Goal: Contribute content: Add original content to the website for others to see

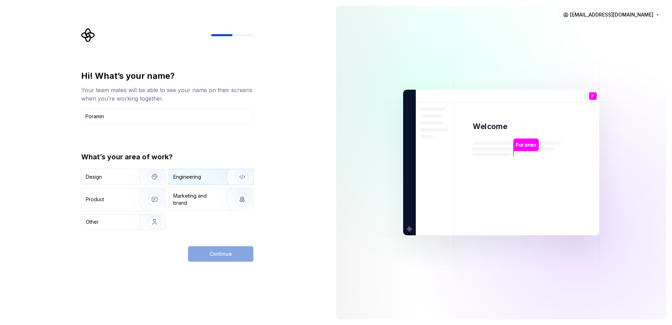
type input "Poramin"
click at [188, 180] on div "Engineering" at bounding box center [187, 176] width 28 height 7
click at [210, 255] on span "Continue" at bounding box center [220, 253] width 22 height 7
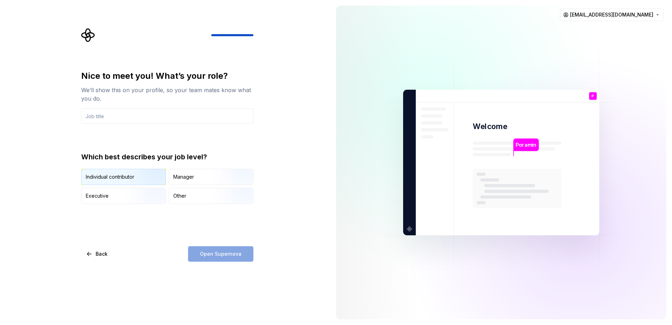
click at [102, 174] on div "Individual contributor" at bounding box center [110, 176] width 49 height 7
click at [120, 115] on input "text" at bounding box center [167, 115] width 172 height 15
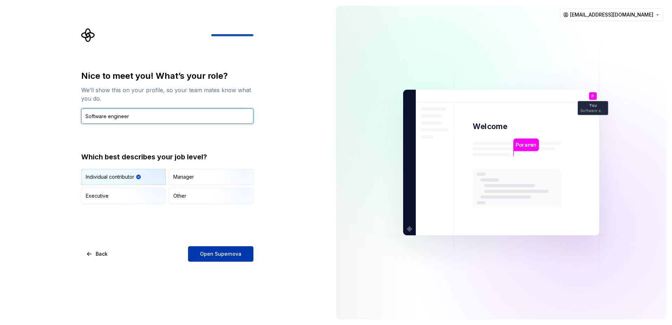
type input "Software engineer"
click at [220, 255] on span "Open Supernova" at bounding box center [220, 253] width 41 height 7
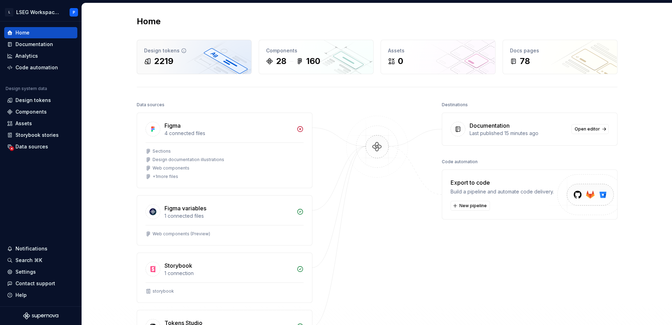
click at [155, 66] on div "2219" at bounding box center [163, 61] width 19 height 11
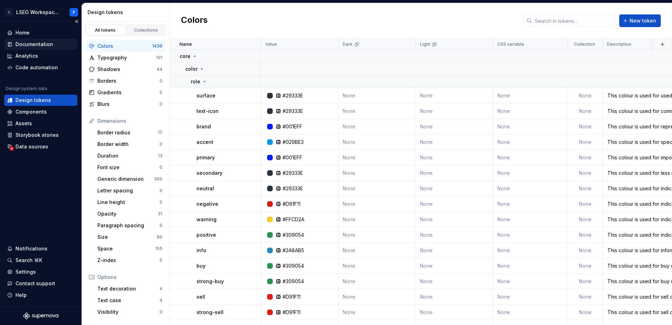
click at [34, 44] on div "Documentation" at bounding box center [34, 44] width 38 height 7
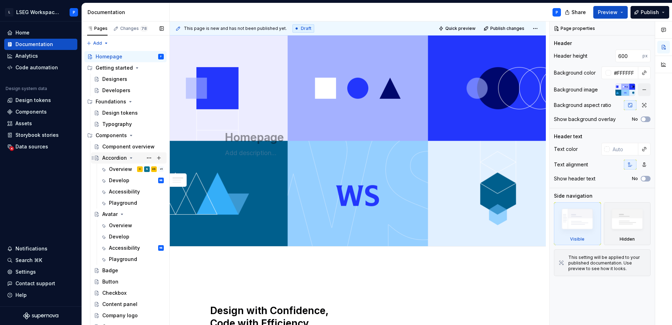
click at [114, 160] on div "Accordion" at bounding box center [114, 157] width 25 height 7
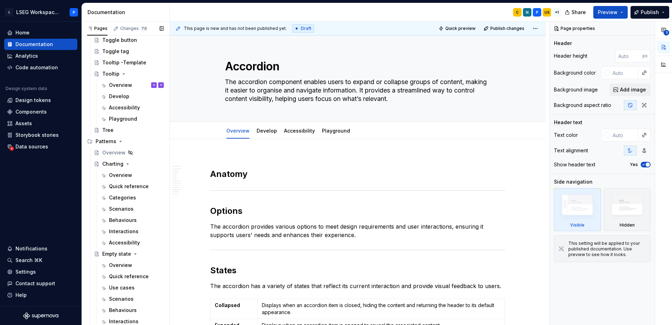
scroll to position [703, 0]
click at [118, 142] on icon "Page tree" at bounding box center [121, 141] width 6 height 6
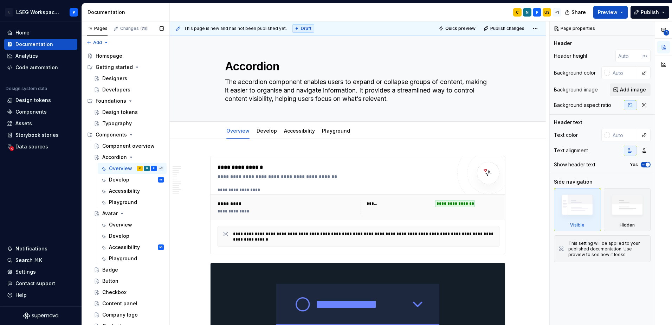
scroll to position [0, 0]
click at [112, 155] on div "Accordion" at bounding box center [114, 157] width 25 height 7
click at [125, 157] on div "Accordion" at bounding box center [114, 157] width 25 height 7
click at [112, 216] on div "Avatar" at bounding box center [109, 214] width 15 height 7
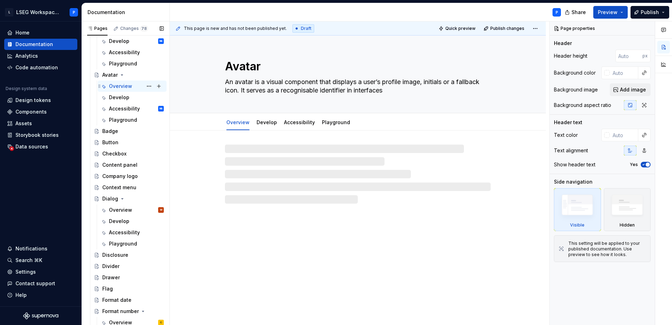
scroll to position [141, 0]
click at [101, 198] on div "Dialog" at bounding box center [129, 197] width 70 height 10
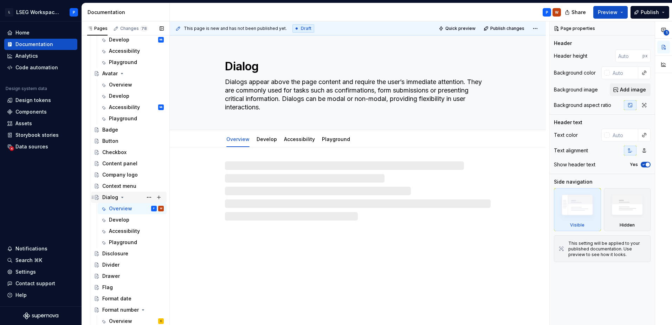
click at [120, 198] on icon "Page tree" at bounding box center [123, 197] width 6 height 6
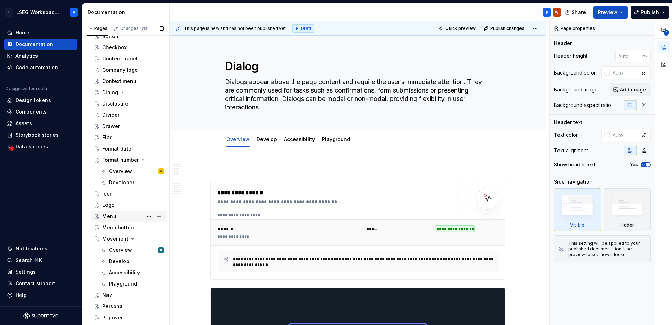
scroll to position [246, 0]
click at [137, 160] on icon "Page tree" at bounding box center [140, 159] width 6 height 6
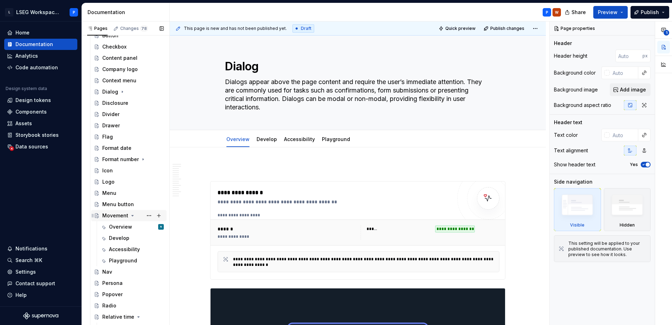
click at [132, 216] on icon "Page tree" at bounding box center [133, 215] width 2 height 1
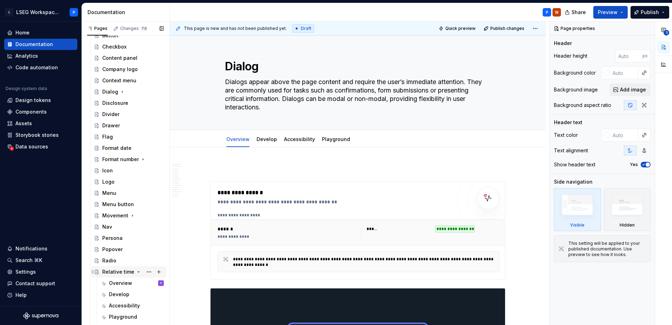
click at [138, 274] on icon "Page tree" at bounding box center [139, 272] width 6 height 6
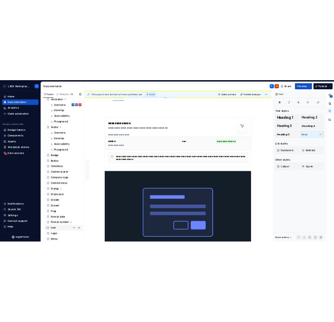
scroll to position [190, 0]
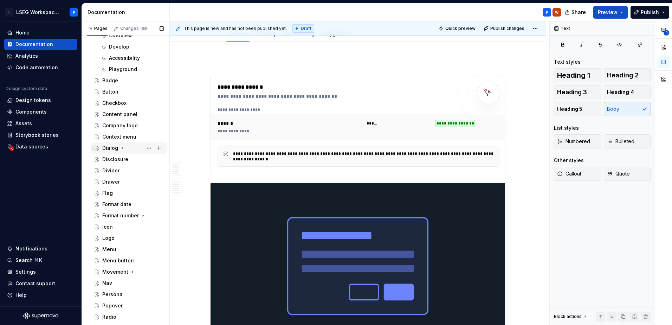
click at [122, 148] on icon "Page tree" at bounding box center [122, 148] width 1 height 2
click at [122, 148] on icon "Page tree" at bounding box center [123, 148] width 2 height 1
click at [122, 148] on icon "Page tree" at bounding box center [122, 148] width 1 height 2
click at [122, 148] on icon "Page tree" at bounding box center [123, 148] width 2 height 1
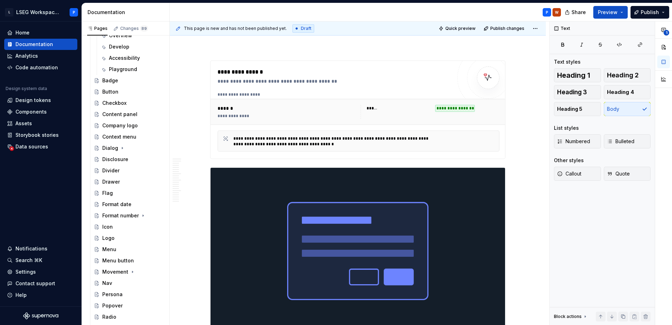
scroll to position [0, 0]
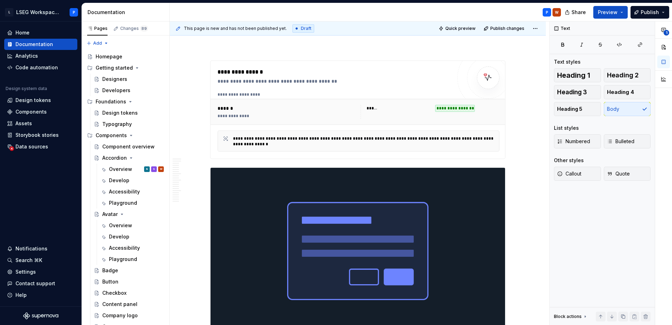
drag, startPoint x: 109, startPoint y: 159, endPoint x: 194, endPoint y: 144, distance: 86.6
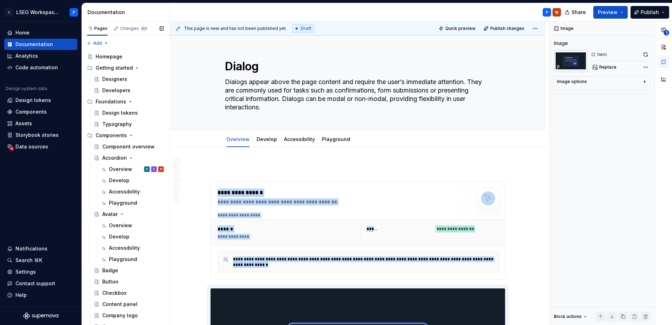
click at [0, 0] on button "Page tree" at bounding box center [0, 0] width 0 height 0
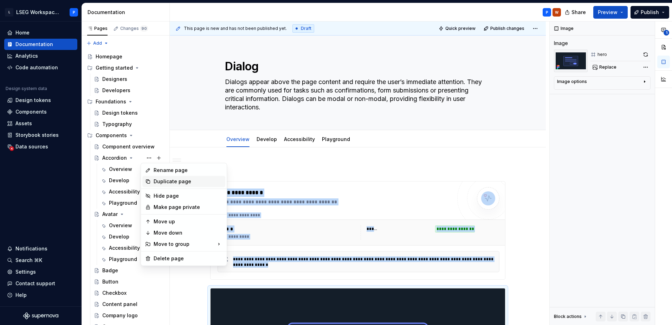
click at [173, 180] on div "Duplicate page" at bounding box center [188, 181] width 69 height 7
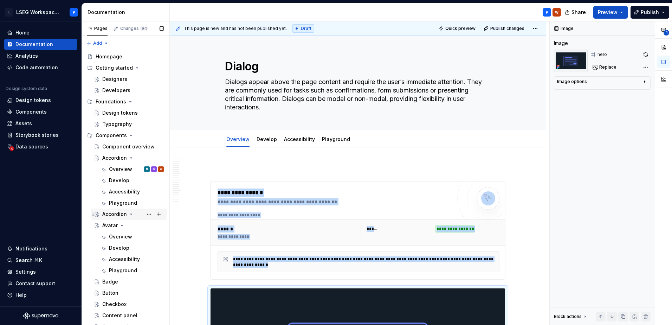
click at [114, 215] on div "Accordion" at bounding box center [114, 214] width 25 height 7
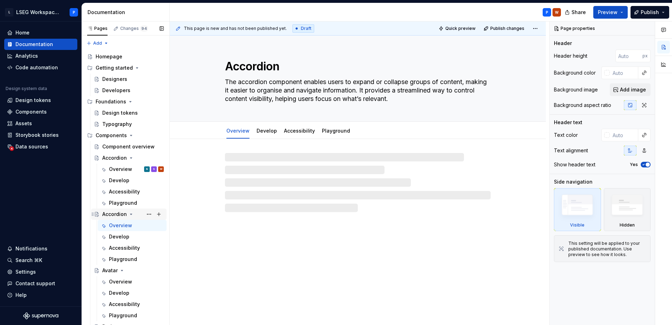
click at [114, 215] on div "Accordion" at bounding box center [114, 214] width 25 height 7
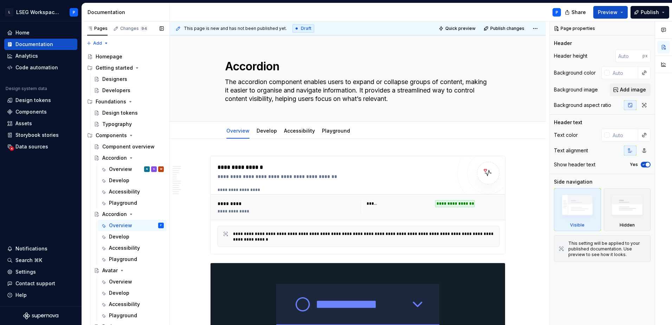
drag, startPoint x: 114, startPoint y: 215, endPoint x: 143, endPoint y: 214, distance: 29.5
click at [0, 0] on button "Page tree" at bounding box center [0, 0] width 0 height 0
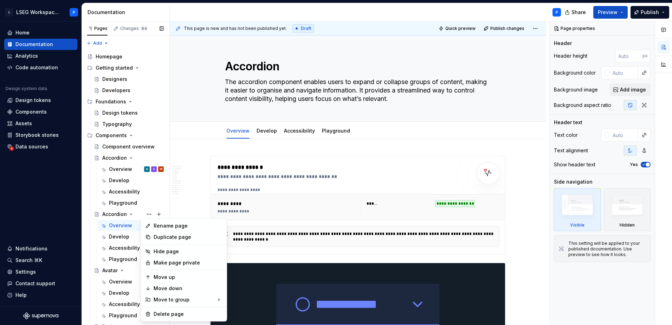
type textarea "*"
click at [166, 226] on div "Rename page" at bounding box center [188, 225] width 69 height 7
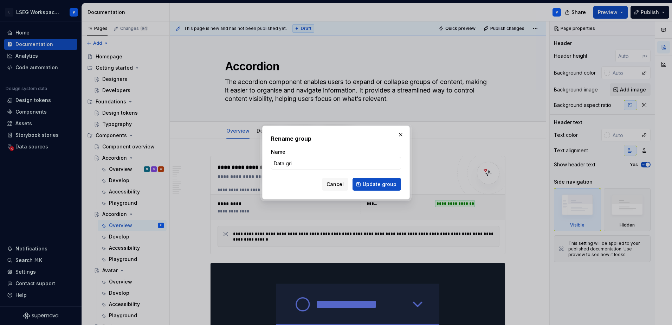
type input "Data grid"
click button "Update group" at bounding box center [377, 184] width 49 height 13
type textarea "*"
type textarea "Data grid"
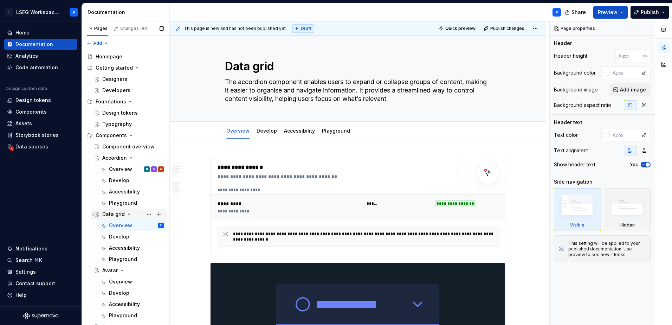
click at [128, 214] on icon "Page tree" at bounding box center [129, 214] width 2 height 1
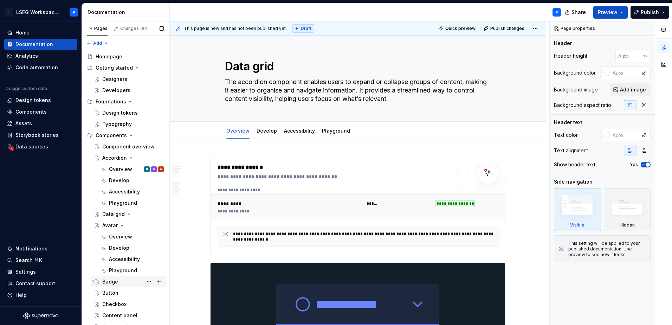
scroll to position [70, 0]
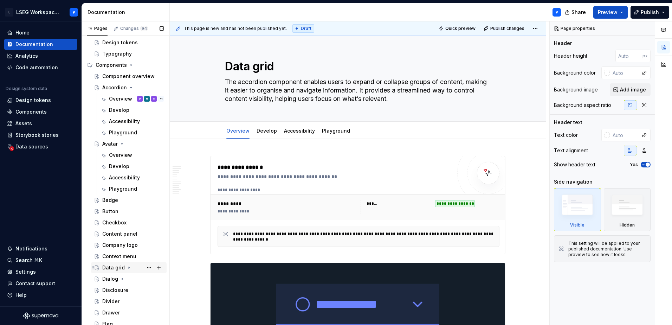
click at [129, 268] on icon "Page tree" at bounding box center [129, 268] width 1 height 2
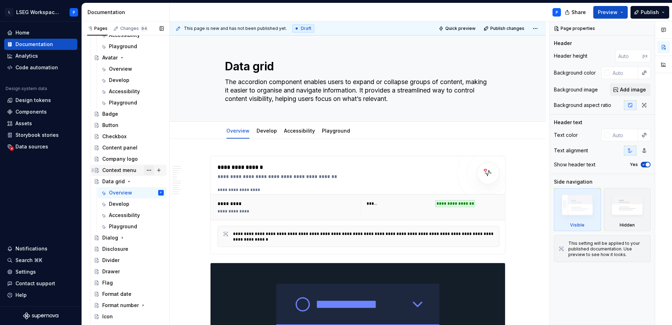
scroll to position [211, 0]
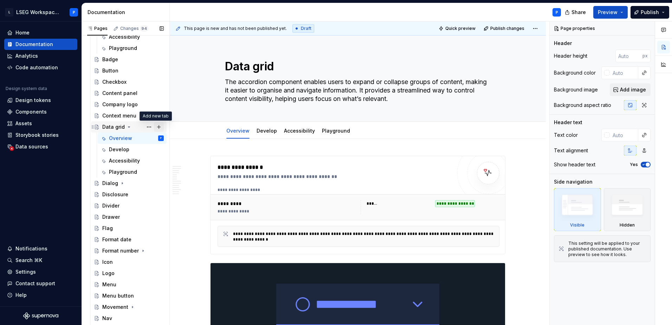
click at [158, 128] on button "Page tree" at bounding box center [159, 127] width 10 height 10
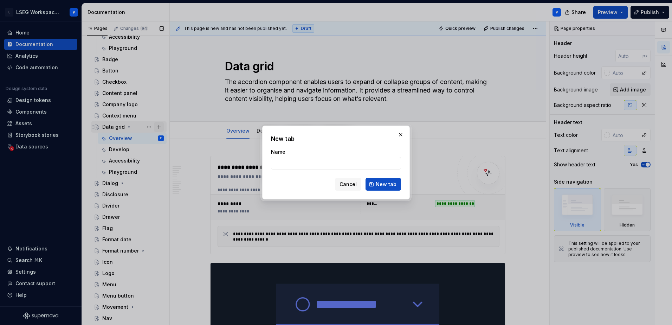
type textarea "*"
type input "C"
type textarea "*"
type input "Cell renderers"
click button "New tab" at bounding box center [384, 184] width 36 height 13
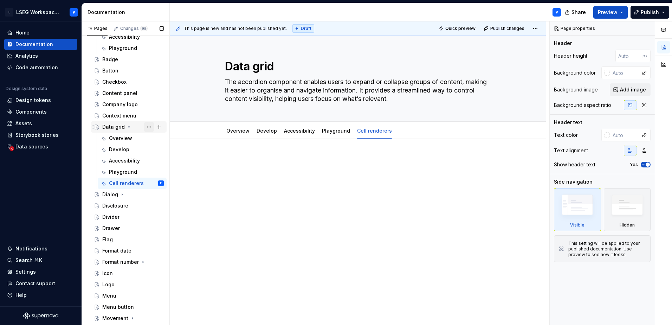
click at [148, 128] on button "Page tree" at bounding box center [149, 127] width 10 height 10
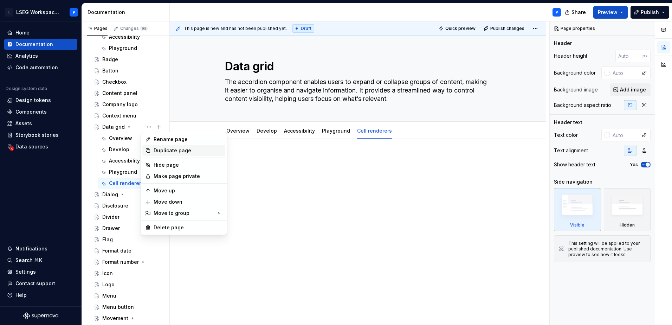
click at [173, 149] on div "Duplicate page" at bounding box center [188, 150] width 69 height 7
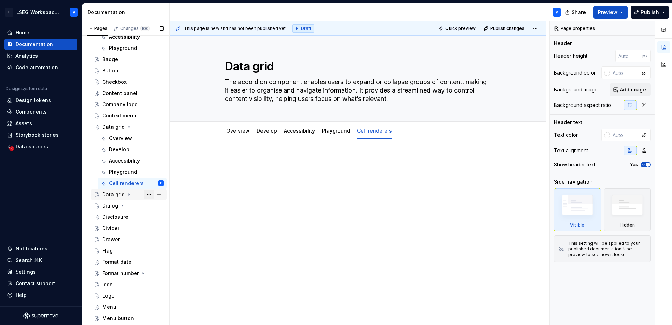
click at [146, 195] on button "Page tree" at bounding box center [149, 194] width 10 height 10
type textarea "*"
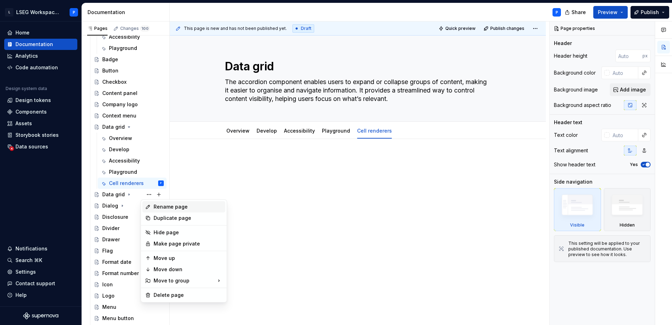
click at [180, 210] on div "Rename page" at bounding box center [188, 206] width 69 height 7
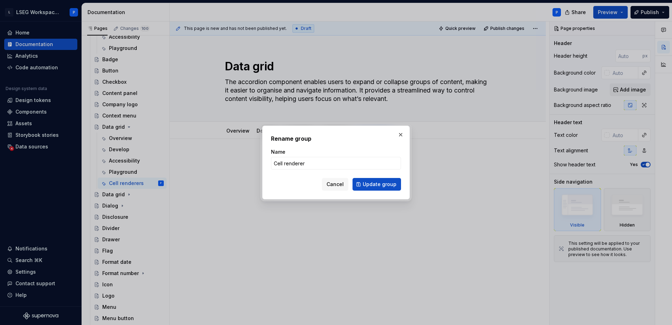
type input "Cell renderers"
click button "Update group" at bounding box center [377, 184] width 49 height 13
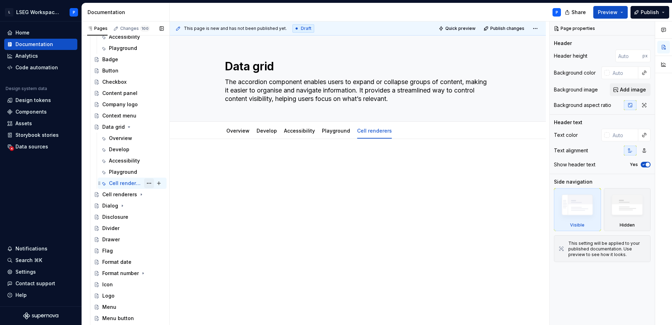
click at [145, 183] on button "Page tree" at bounding box center [149, 183] width 10 height 10
type textarea "*"
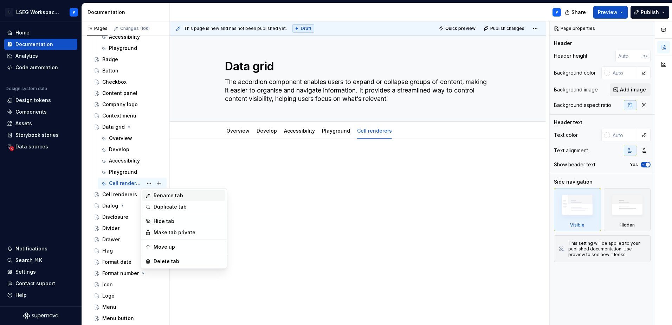
click at [164, 196] on div "Rename tab" at bounding box center [188, 195] width 69 height 7
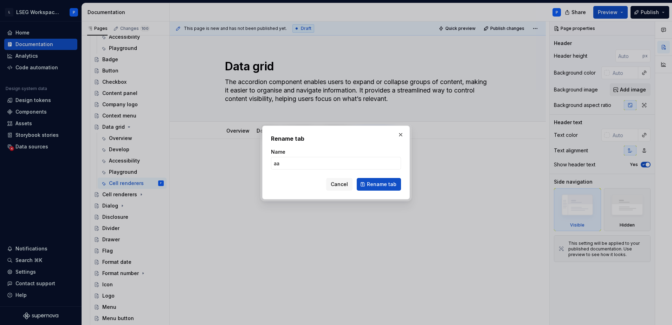
type input "aaa"
click button "Rename tab" at bounding box center [379, 184] width 44 height 13
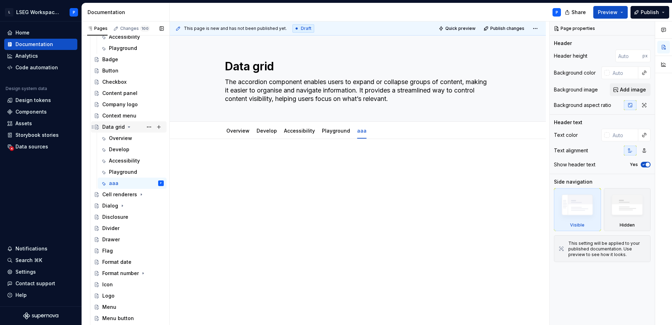
click at [129, 128] on icon "Page tree" at bounding box center [129, 127] width 6 height 6
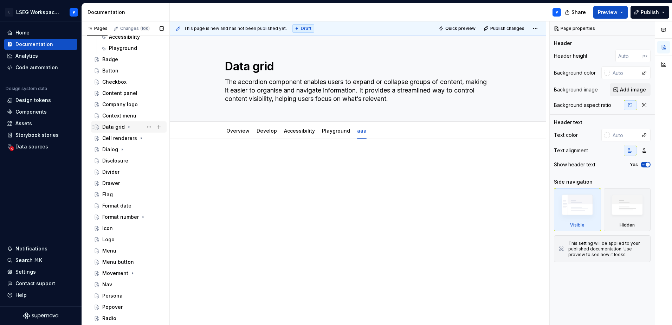
click at [129, 128] on icon "Page tree" at bounding box center [129, 127] width 6 height 6
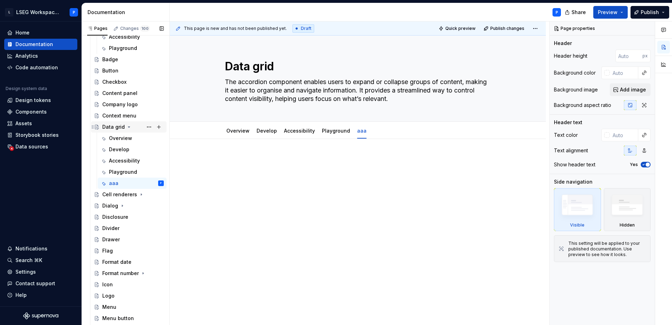
click at [127, 128] on icon "Page tree" at bounding box center [129, 127] width 6 height 6
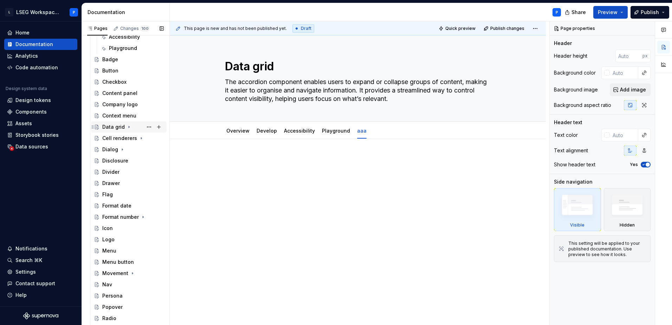
click at [127, 128] on icon "Page tree" at bounding box center [129, 127] width 6 height 6
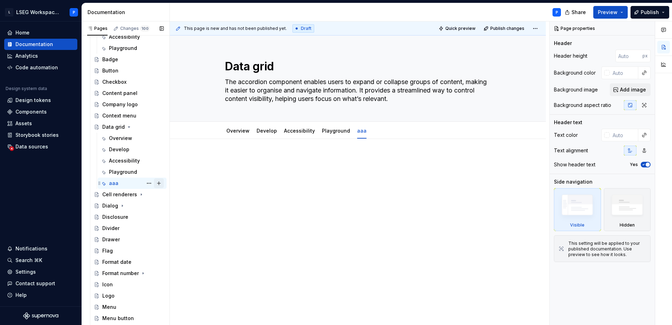
click at [156, 183] on button "Page tree" at bounding box center [159, 183] width 10 height 10
type textarea "*"
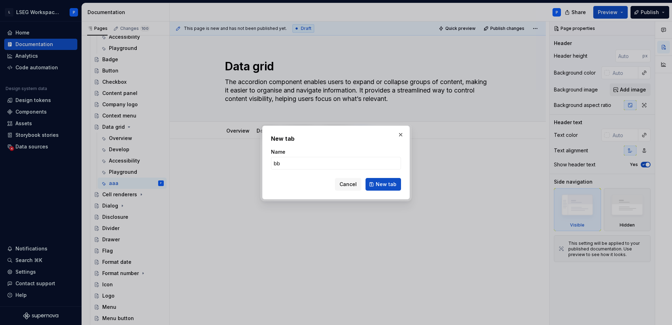
type input "bbb"
click button "New tab" at bounding box center [384, 184] width 36 height 13
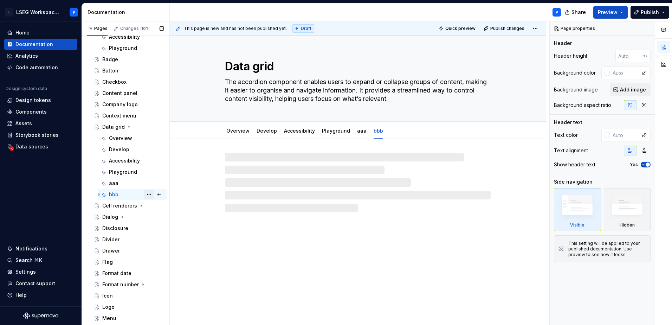
click at [148, 195] on button "Page tree" at bounding box center [149, 194] width 10 height 10
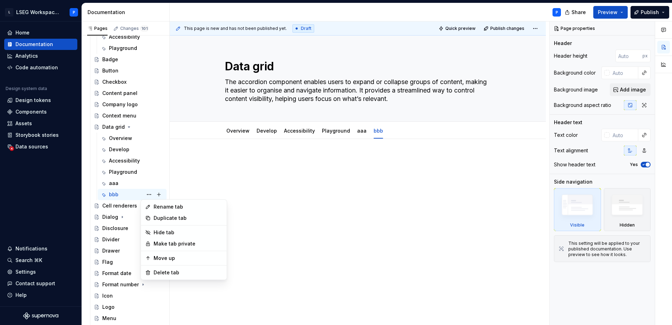
click at [347, 256] on html "L LSEG Workspace Design System P Home Documentation Analytics Code automation D…" at bounding box center [336, 162] width 672 height 325
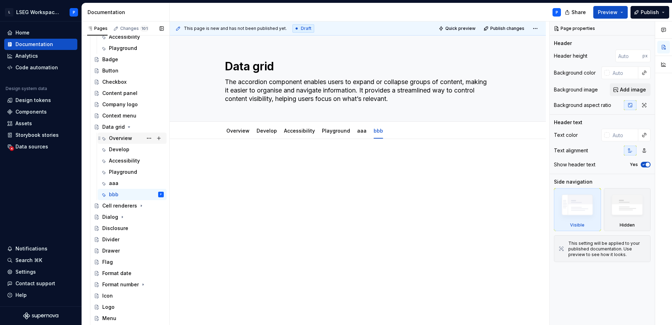
click at [123, 140] on div "Overview" at bounding box center [120, 138] width 23 height 7
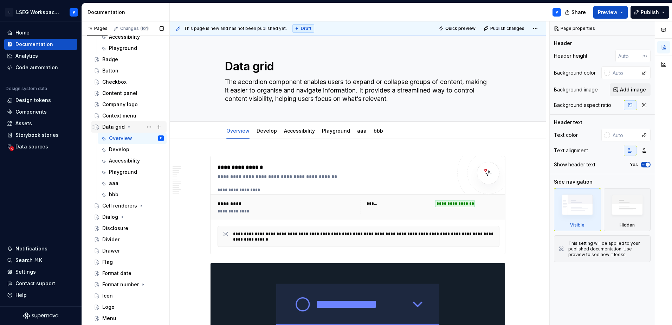
click at [129, 128] on icon "Page tree" at bounding box center [129, 127] width 6 height 6
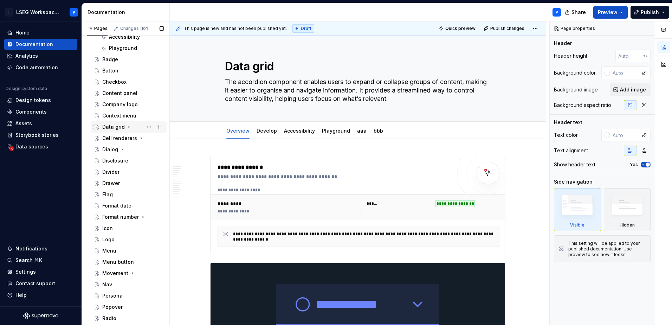
click at [129, 128] on icon "Page tree" at bounding box center [129, 127] width 6 height 6
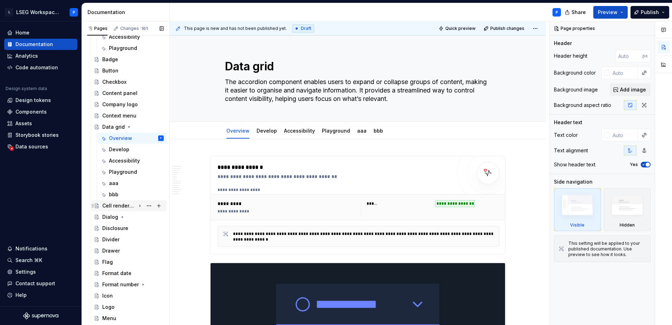
click at [140, 206] on icon "Page tree" at bounding box center [140, 206] width 1 height 2
click at [137, 206] on icon "Page tree" at bounding box center [140, 206] width 6 height 6
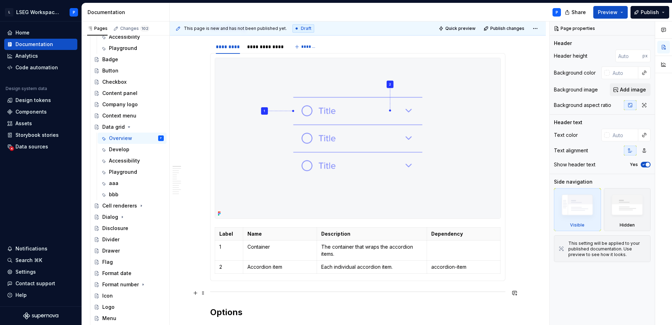
scroll to position [352, 0]
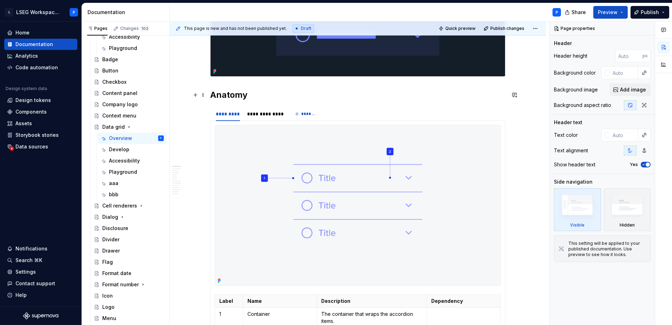
click at [275, 96] on h2 "Anatomy" at bounding box center [357, 94] width 295 height 11
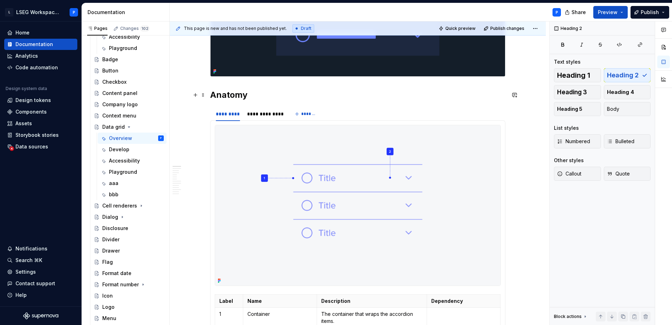
type textarea "*"
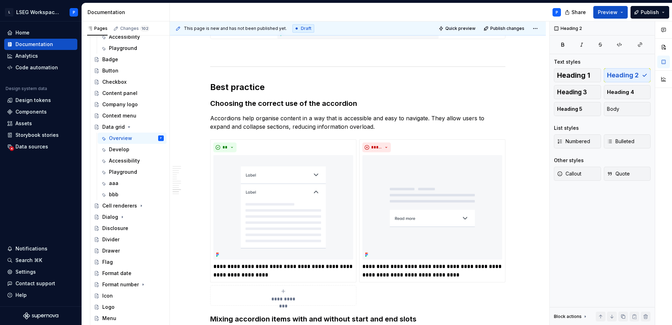
scroll to position [2109, 0]
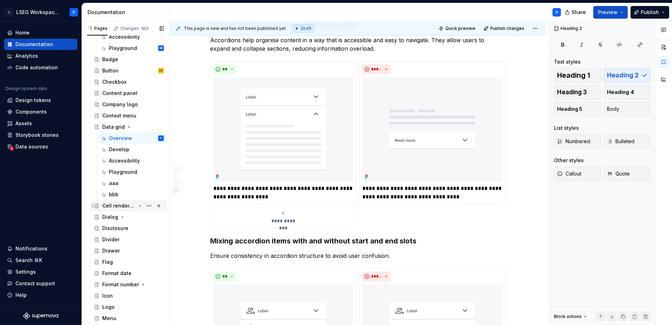
click at [120, 208] on div "Cell renderers" at bounding box center [118, 205] width 33 height 7
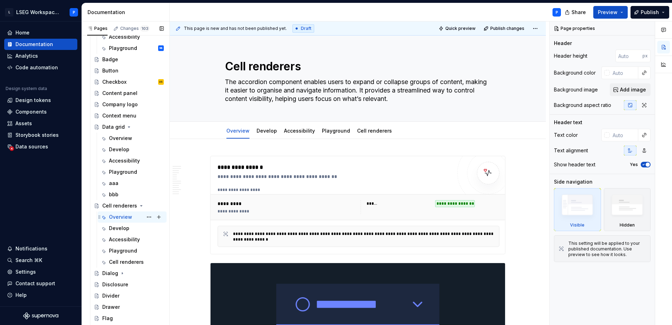
click at [126, 217] on div "Overview" at bounding box center [120, 216] width 23 height 7
click at [145, 216] on button "Page tree" at bounding box center [149, 217] width 10 height 10
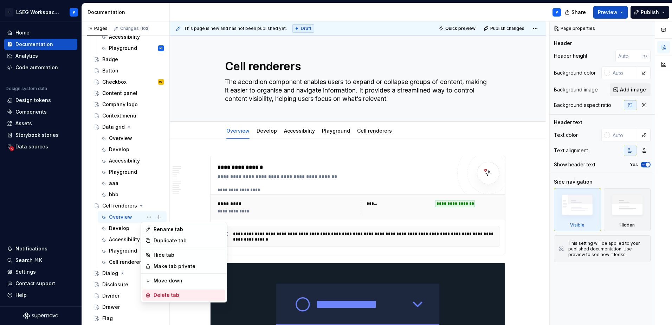
click at [161, 296] on div "Delete tab" at bounding box center [188, 294] width 69 height 7
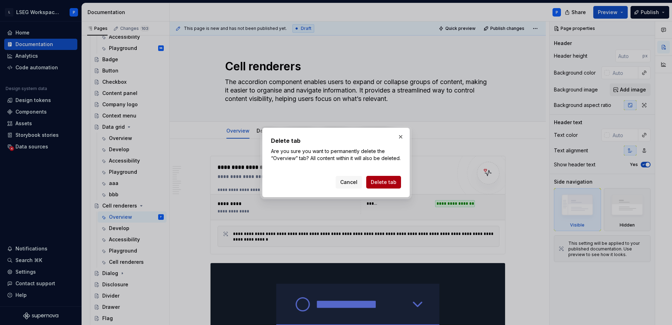
click at [381, 186] on span "Delete tab" at bounding box center [384, 182] width 26 height 7
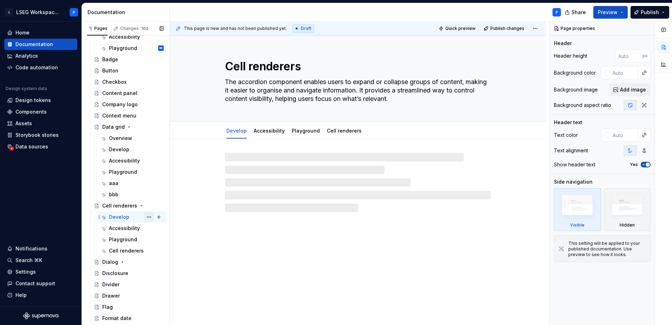
click at [147, 218] on button "Page tree" at bounding box center [149, 217] width 10 height 10
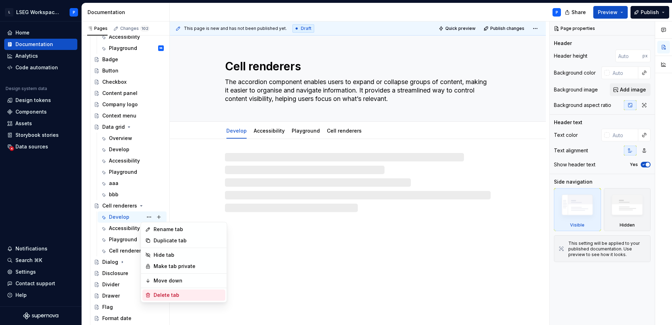
click at [157, 295] on div "Delete tab" at bounding box center [188, 294] width 69 height 7
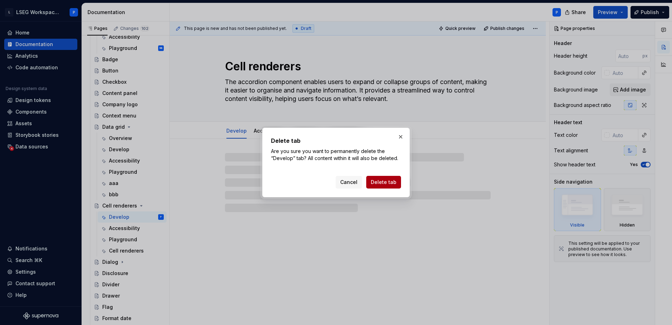
click at [393, 181] on span "Delete tab" at bounding box center [384, 182] width 26 height 7
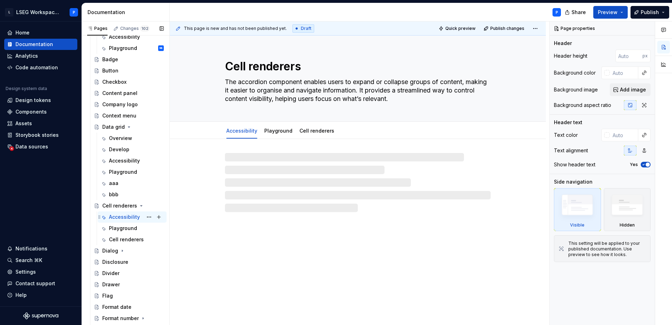
click at [124, 218] on div "Accessibility" at bounding box center [124, 216] width 31 height 7
click at [145, 217] on button "Page tree" at bounding box center [149, 217] width 10 height 10
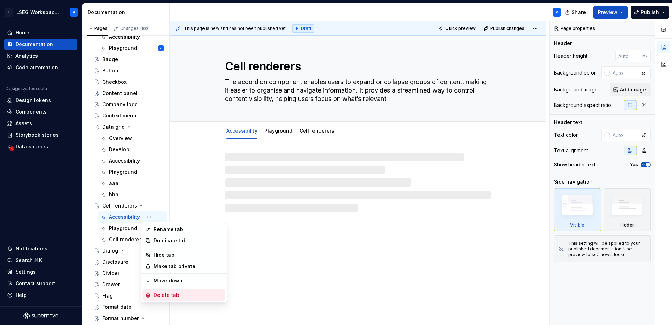
click at [157, 294] on div "Delete tab" at bounding box center [188, 294] width 69 height 7
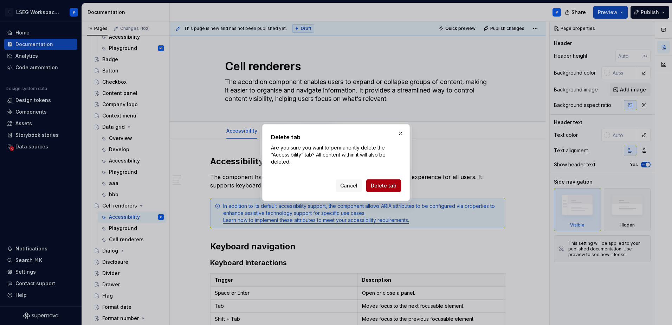
click at [374, 185] on span "Delete tab" at bounding box center [384, 185] width 26 height 7
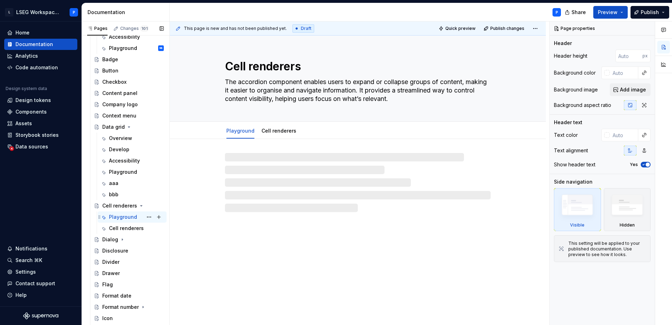
click at [119, 220] on div "Playground" at bounding box center [123, 216] width 28 height 7
click at [144, 217] on button "Page tree" at bounding box center [149, 217] width 10 height 10
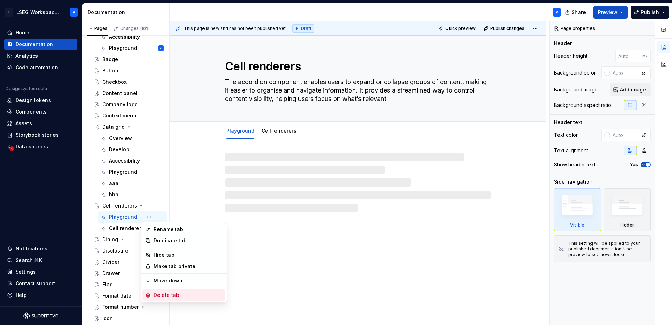
click at [154, 294] on div "Delete tab" at bounding box center [188, 294] width 69 height 7
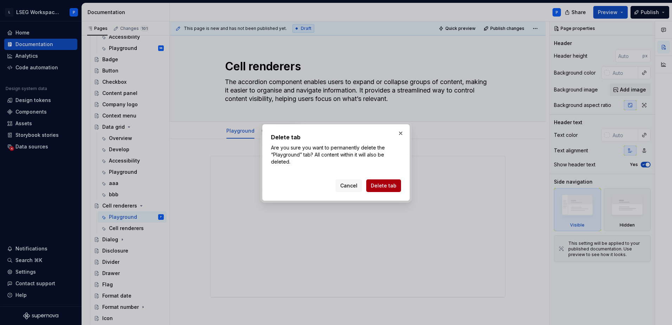
click at [387, 186] on span "Delete tab" at bounding box center [384, 185] width 26 height 7
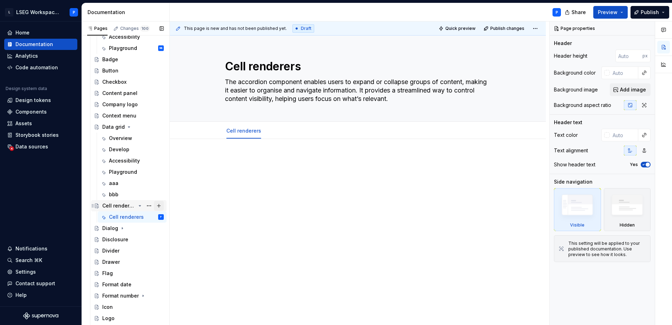
click at [159, 205] on button "Page tree" at bounding box center [159, 206] width 10 height 10
type textarea "*"
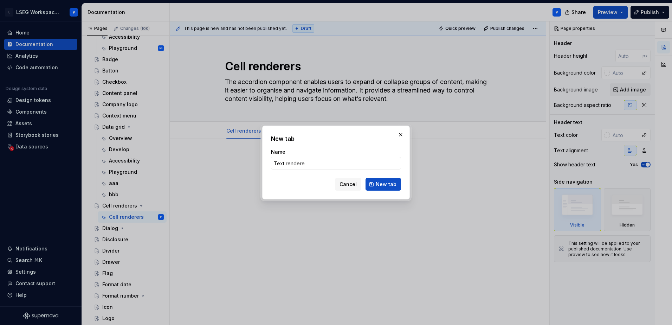
type input "Text renderer"
click button "New tab" at bounding box center [384, 184] width 36 height 13
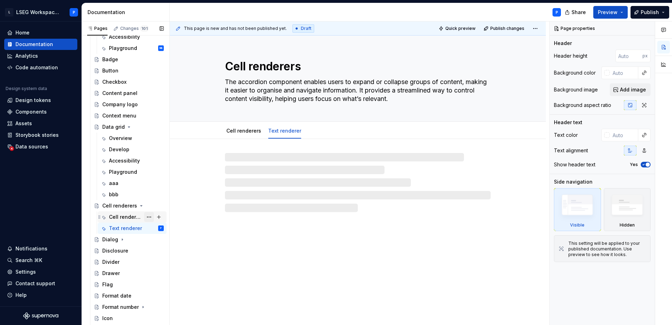
click at [146, 217] on button "Page tree" at bounding box center [149, 217] width 10 height 10
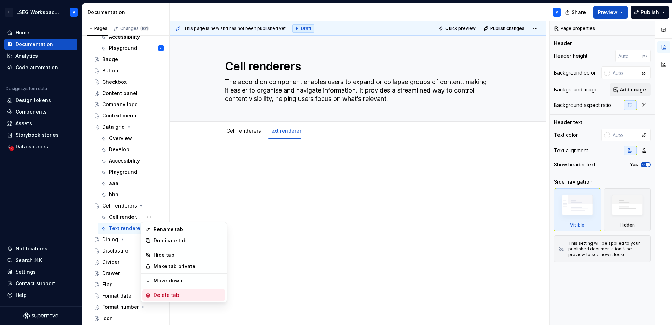
click at [168, 296] on div "Delete tab" at bounding box center [188, 294] width 69 height 7
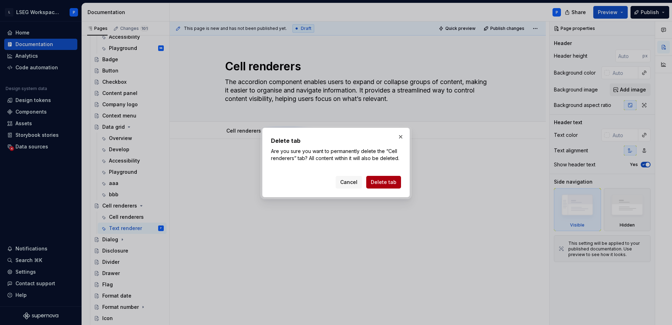
click at [393, 187] on button "Delete tab" at bounding box center [383, 182] width 35 height 13
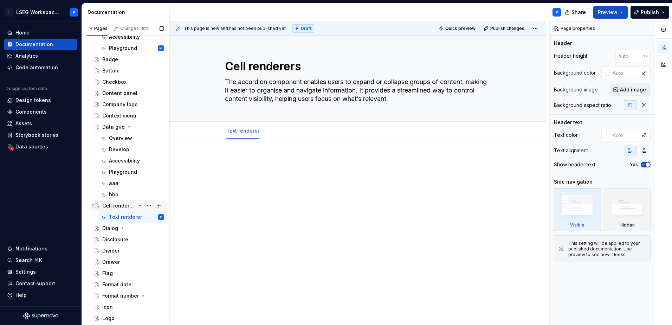
click at [114, 210] on div "Cell renderers" at bounding box center [133, 206] width 62 height 10
click at [123, 214] on div "Text renderer" at bounding box center [125, 216] width 33 height 7
click at [128, 205] on div "Cell renderers" at bounding box center [118, 205] width 33 height 7
click at [121, 220] on div "Text renderer" at bounding box center [125, 216] width 33 height 7
click at [264, 165] on div at bounding box center [357, 169] width 295 height 27
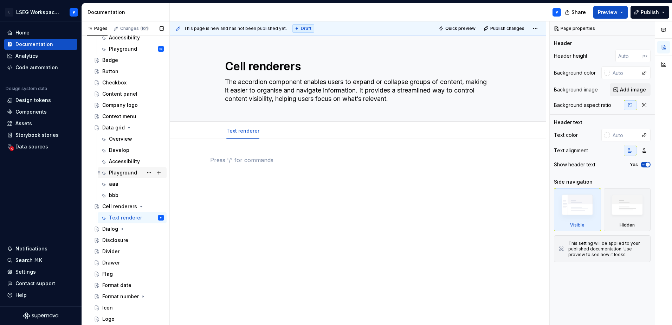
scroll to position [211, 0]
type textarea "*"
